Goal: Transaction & Acquisition: Purchase product/service

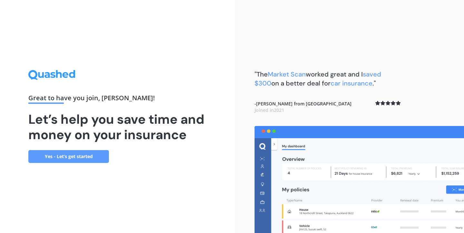
click at [81, 152] on link "Yes - Let’s get started" at bounding box center [68, 156] width 81 height 13
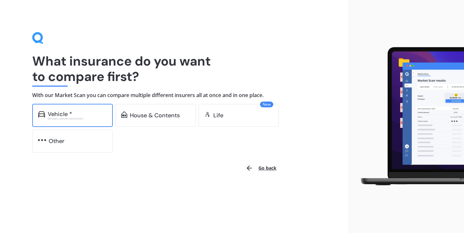
click at [78, 114] on div "Vehicle *" at bounding box center [77, 114] width 59 height 6
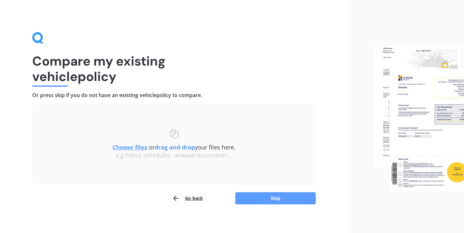
scroll to position [4, 0]
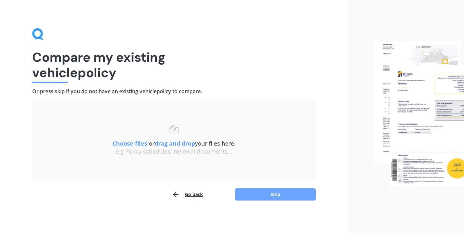
click at [259, 199] on button "Skip" at bounding box center [275, 195] width 81 height 12
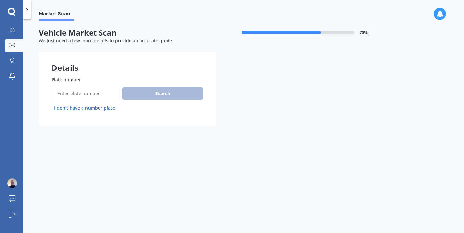
click at [62, 78] on span "Plate number" at bounding box center [66, 80] width 29 height 6
click at [62, 87] on input "Plate number" at bounding box center [86, 94] width 68 height 14
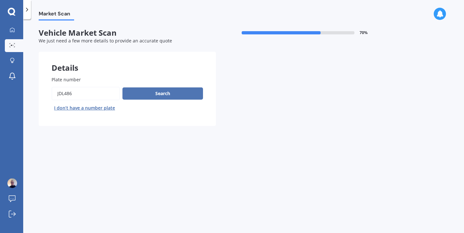
type input "jdl486"
click at [152, 95] on button "Search" at bounding box center [162, 94] width 81 height 12
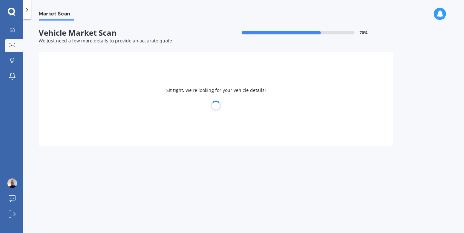
select select "TOYOTA"
select select "COROLLA"
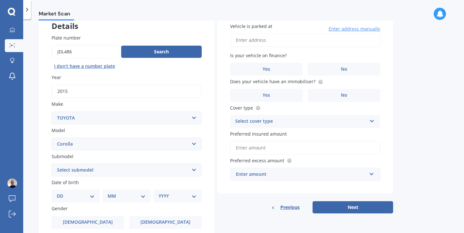
scroll to position [46, 0]
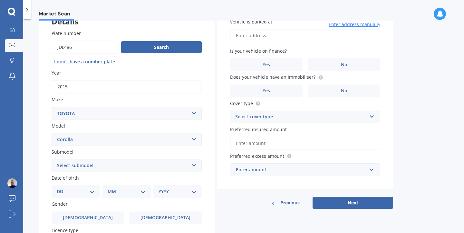
click at [149, 165] on select "Select submodel" at bounding box center [127, 165] width 150 height 13
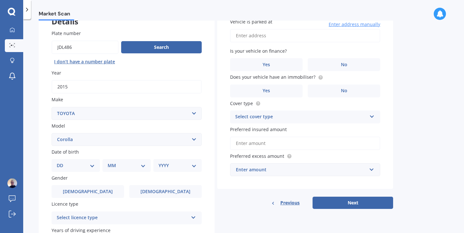
click at [86, 164] on select "DD 01 02 03 04 05 06 07 08 09 10 11 12 13 14 15 16 17 18 19 20 21 22 23 24 25 2…" at bounding box center [76, 165] width 38 height 7
select select "25"
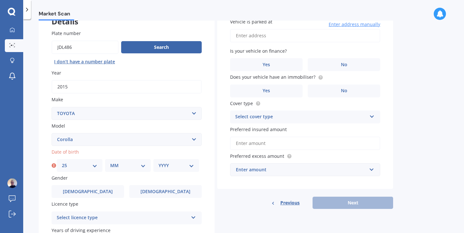
click at [133, 167] on select "MM 01 02 03 04 05 06 07 08 09 10 11 12" at bounding box center [127, 165] width 35 height 7
select select "06"
click at [174, 167] on select "YYYY 2025 2024 2023 2022 2021 2020 2019 2018 2017 2016 2015 2014 2013 2012 2011…" at bounding box center [175, 165] width 35 height 7
select select "1976"
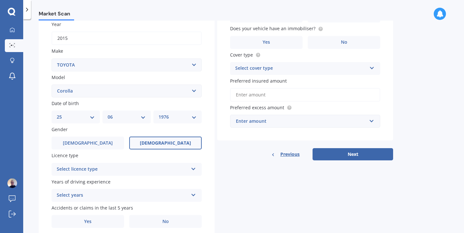
scroll to position [112, 0]
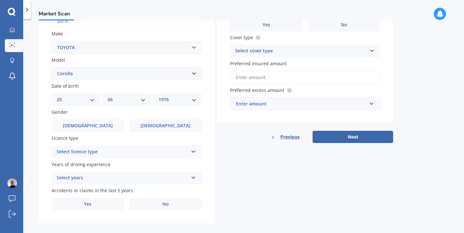
click at [157, 152] on div "Select licence type" at bounding box center [122, 152] width 131 height 8
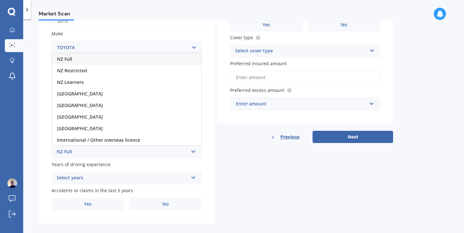
click at [124, 59] on div "NZ Full" at bounding box center [126, 59] width 149 height 12
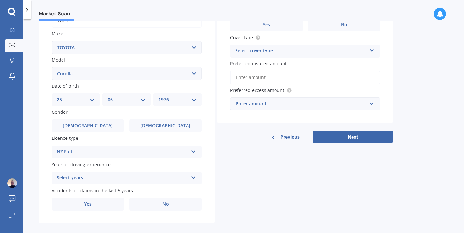
scroll to position [119, 0]
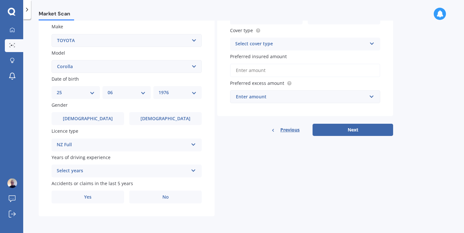
click at [199, 169] on div "Select years 5 or more years 4 years 3 years 2 years 1 year" at bounding box center [127, 171] width 150 height 13
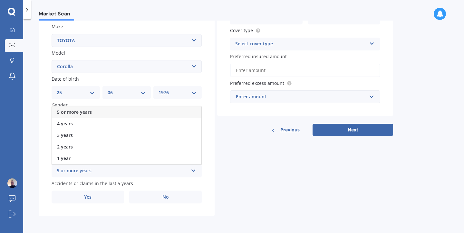
click at [154, 115] on div "5 or more years" at bounding box center [126, 113] width 149 height 12
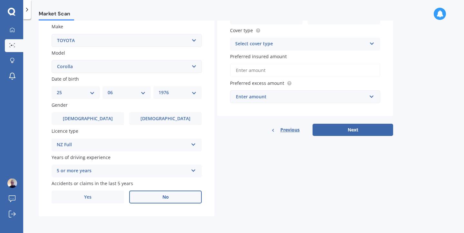
click at [168, 197] on span "No" at bounding box center [165, 197] width 6 height 5
click at [0, 0] on input "No" at bounding box center [0, 0] width 0 height 0
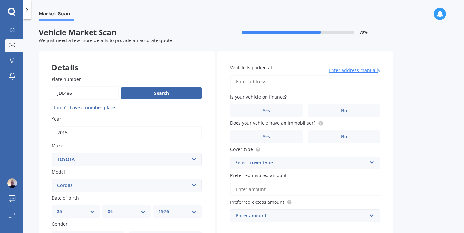
scroll to position [0, 0]
click at [259, 82] on input "Vehicle is parked at" at bounding box center [305, 82] width 150 height 14
type input "18 Ngarimu StreetHavelock North, Hawkes Bay 4130"
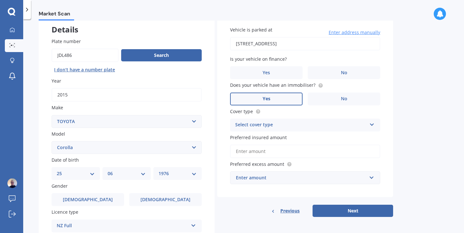
scroll to position [41, 0]
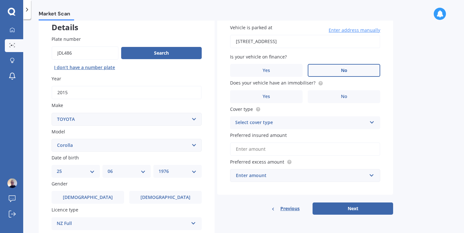
click at [337, 69] on label "No" at bounding box center [344, 70] width 72 height 13
click at [0, 0] on input "No" at bounding box center [0, 0] width 0 height 0
click at [352, 98] on label "No" at bounding box center [344, 96] width 72 height 13
click at [0, 0] on input "No" at bounding box center [0, 0] width 0 height 0
click at [291, 125] on div "Select cover type" at bounding box center [300, 123] width 131 height 8
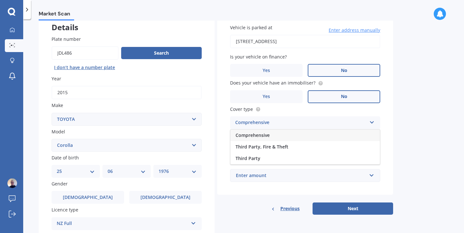
click at [278, 134] on div "Comprehensive" at bounding box center [304, 136] width 149 height 12
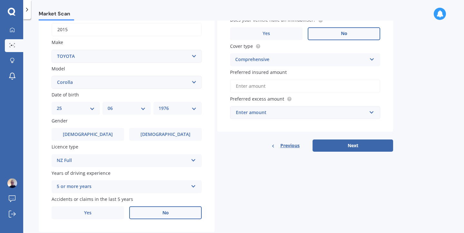
scroll to position [105, 0]
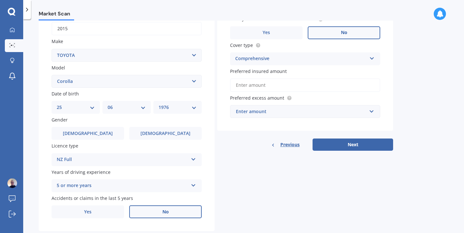
click at [264, 84] on input "Preferred insured amount" at bounding box center [305, 86] width 150 height 14
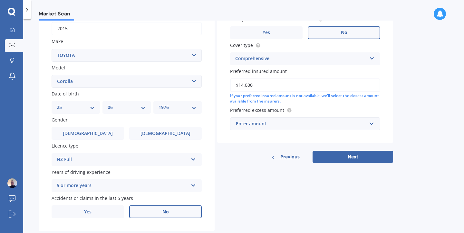
type input "$14,000"
click at [259, 129] on input "text" at bounding box center [303, 124] width 144 height 12
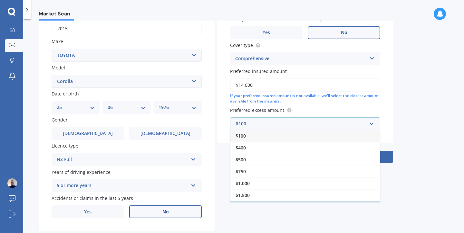
click at [244, 138] on span "$100" at bounding box center [240, 136] width 10 height 6
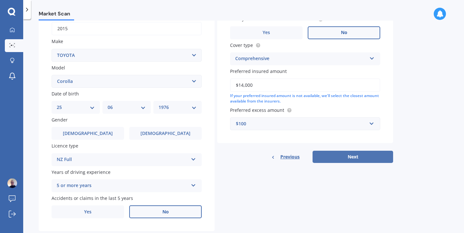
click at [345, 160] on button "Next" at bounding box center [352, 157] width 81 height 12
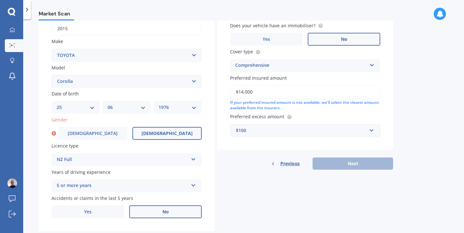
click at [162, 133] on span "Female" at bounding box center [166, 133] width 51 height 5
click at [0, 0] on input "Female" at bounding box center [0, 0] width 0 height 0
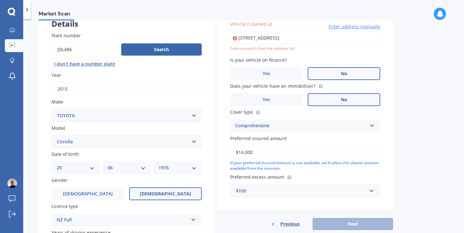
scroll to position [119, 0]
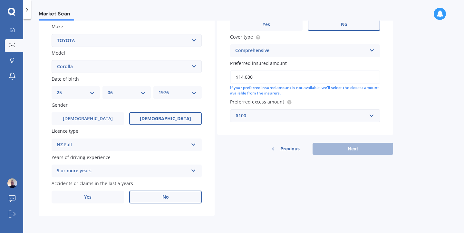
click at [260, 119] on div "$100" at bounding box center [301, 115] width 131 height 7
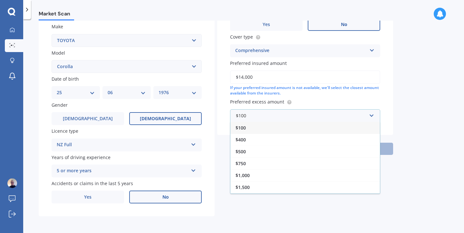
click at [242, 127] on span "$100" at bounding box center [240, 128] width 10 height 6
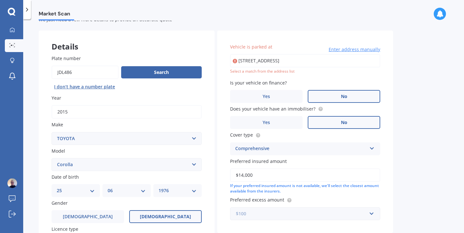
scroll to position [8, 0]
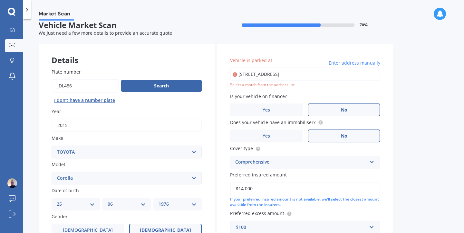
click at [350, 74] on input "18 Ngarimu StreetHavelock North, Hawkes Bay 4130" at bounding box center [305, 75] width 150 height 14
drag, startPoint x: 350, startPoint y: 74, endPoint x: 238, endPoint y: 68, distance: 112.5
click at [238, 69] on input "18 Ngarimu StreetHavelock North, Hawkes Bay 4130" at bounding box center [305, 75] width 150 height 14
type input "18 Ngarimu Street, Havelock North 4130"
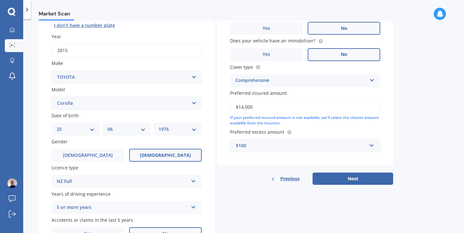
scroll to position [119, 0]
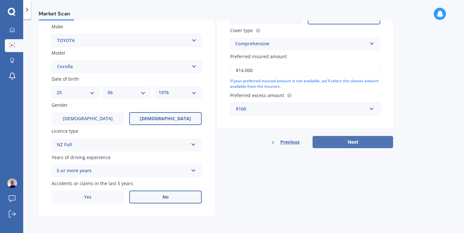
click at [334, 143] on button "Next" at bounding box center [352, 142] width 81 height 12
select select "25"
select select "06"
select select "1976"
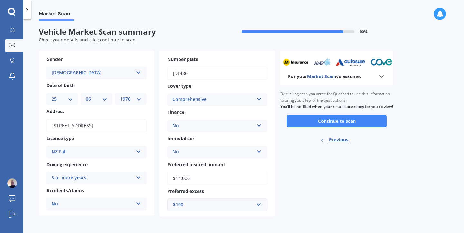
scroll to position [0, 0]
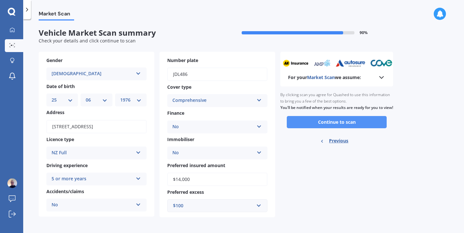
click at [331, 128] on button "Continue to scan" at bounding box center [337, 122] width 100 height 12
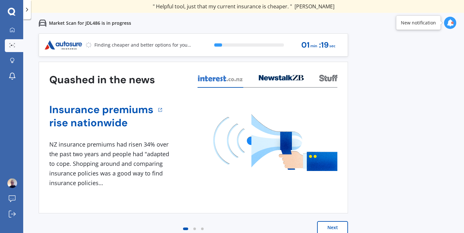
click at [332, 229] on button "Next" at bounding box center [332, 228] width 31 height 13
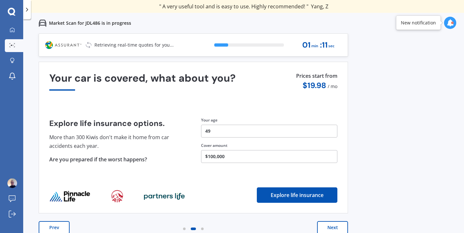
click at [335, 229] on button "Next" at bounding box center [332, 228] width 31 height 13
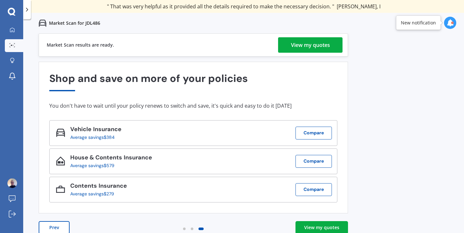
click at [298, 46] on div "View my quotes" at bounding box center [310, 44] width 39 height 15
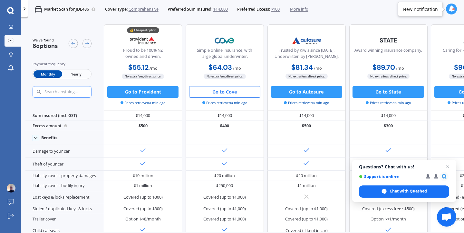
click at [227, 92] on button "Go to Cove" at bounding box center [224, 92] width 71 height 12
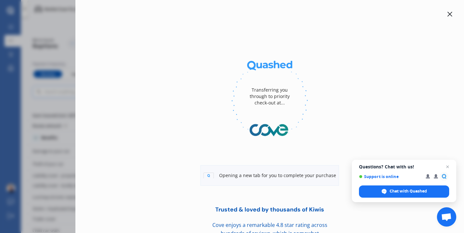
scroll to position [24, 0]
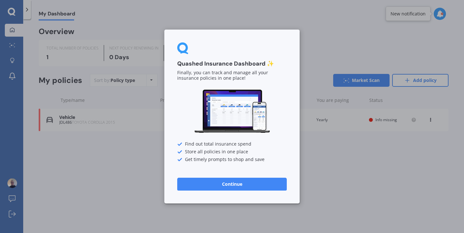
click at [298, 69] on div "Quashed Insurance Dashboard ✨ Finally, you can track and manage all your insura…" at bounding box center [231, 117] width 135 height 174
click at [214, 184] on button "Continue" at bounding box center [231, 184] width 109 height 13
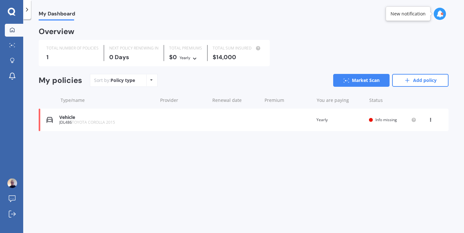
click at [27, 6] on icon at bounding box center [27, 9] width 6 height 6
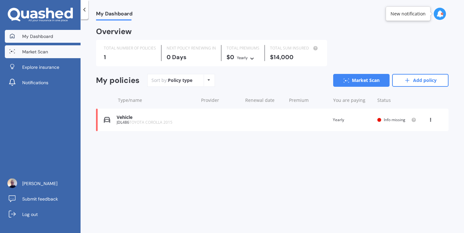
click at [30, 50] on span "Market Scan" at bounding box center [35, 52] width 26 height 6
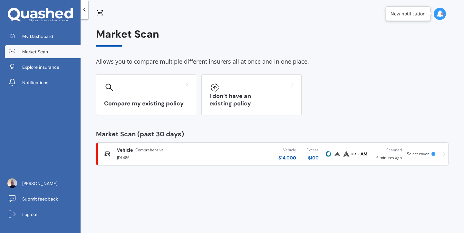
click at [421, 154] on span "Select cover" at bounding box center [418, 153] width 22 height 5
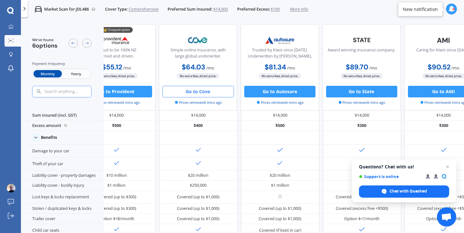
scroll to position [0, 24]
